Goal: Complete application form: Complete application form

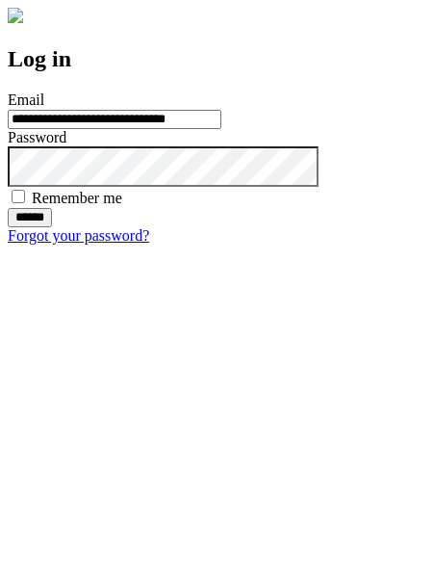
type input "**********"
click at [52, 227] on input "******" at bounding box center [30, 217] width 44 height 19
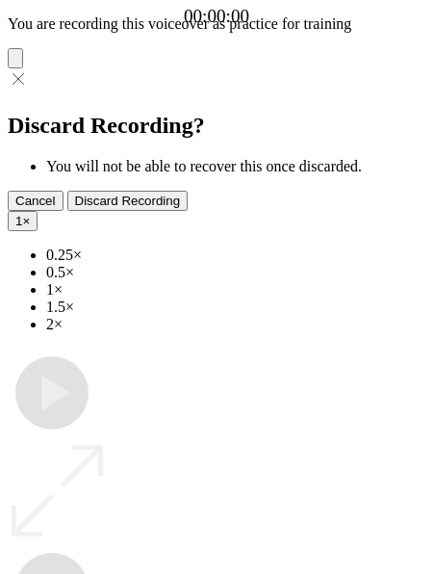
type input "**********"
